Goal: Task Accomplishment & Management: Manage account settings

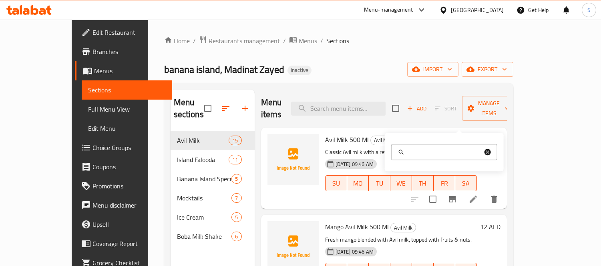
scroll to position [112, 0]
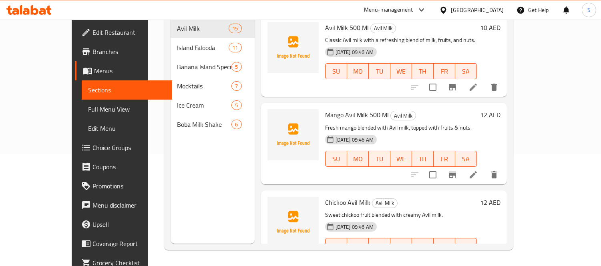
click at [529, 49] on div "Home / Restaurants management / Menus / Sections banana island, Madinat Zayed I…" at bounding box center [338, 86] width 381 height 359
click at [468, 5] on div "[GEOGRAPHIC_DATA]" at bounding box center [471, 9] width 77 height 19
click at [465, 9] on div "[GEOGRAPHIC_DATA]" at bounding box center [477, 10] width 53 height 9
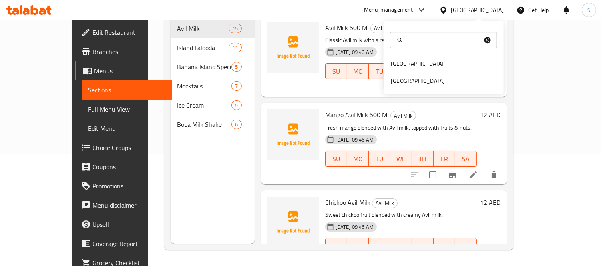
click at [482, 7] on div "[GEOGRAPHIC_DATA]" at bounding box center [477, 10] width 53 height 9
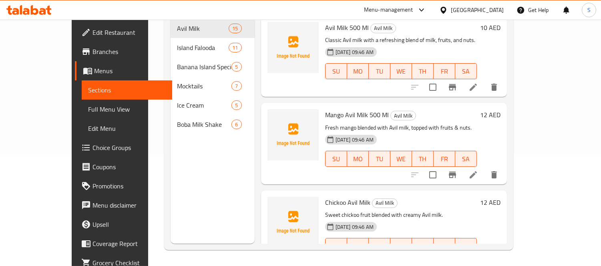
click at [489, 7] on div "[GEOGRAPHIC_DATA]" at bounding box center [477, 10] width 53 height 9
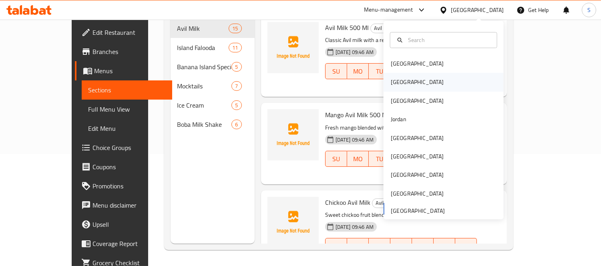
click at [400, 83] on div "[GEOGRAPHIC_DATA]" at bounding box center [417, 82] width 66 height 18
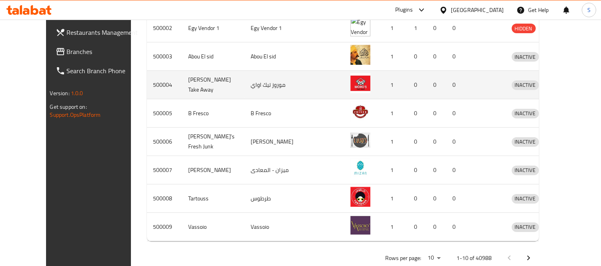
scroll to position [332, 0]
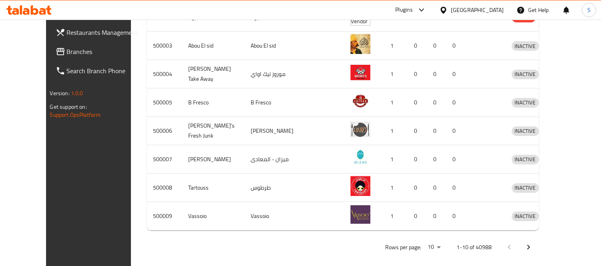
click at [67, 47] on span "Branches" at bounding box center [103, 52] width 73 height 10
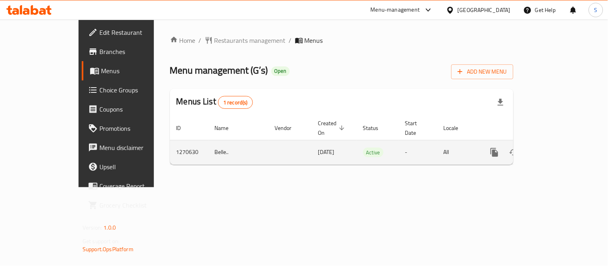
click at [557, 148] on icon "enhanced table" at bounding box center [552, 153] width 10 height 10
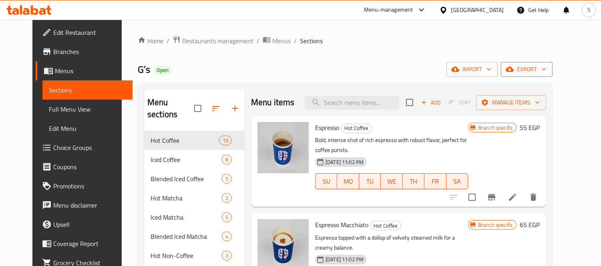
click at [553, 75] on button "export" at bounding box center [527, 69] width 52 height 15
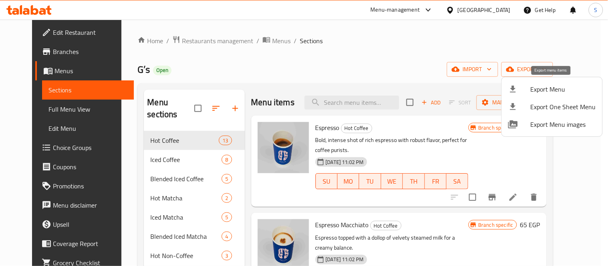
click at [565, 83] on li "Export Menu" at bounding box center [551, 89] width 101 height 18
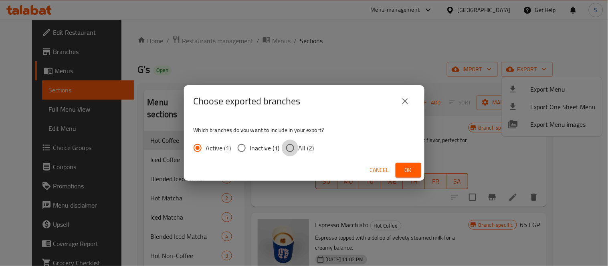
click at [283, 147] on input "All (2)" at bounding box center [290, 148] width 17 height 17
radio input "true"
click at [400, 170] on button "Ok" at bounding box center [408, 170] width 26 height 15
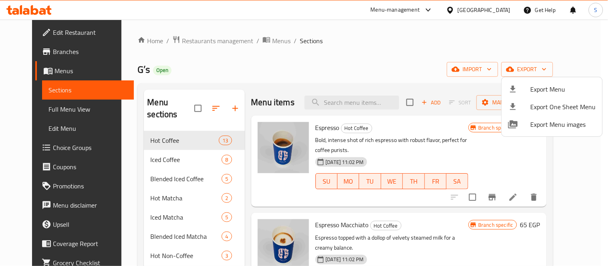
click at [265, 61] on div at bounding box center [304, 133] width 608 height 266
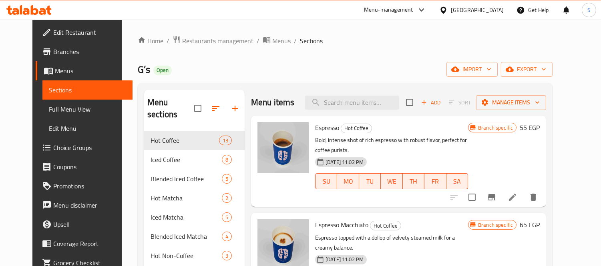
click at [74, 35] on span "Edit Restaurant" at bounding box center [89, 33] width 73 height 10
